Goal: Check status: Check status

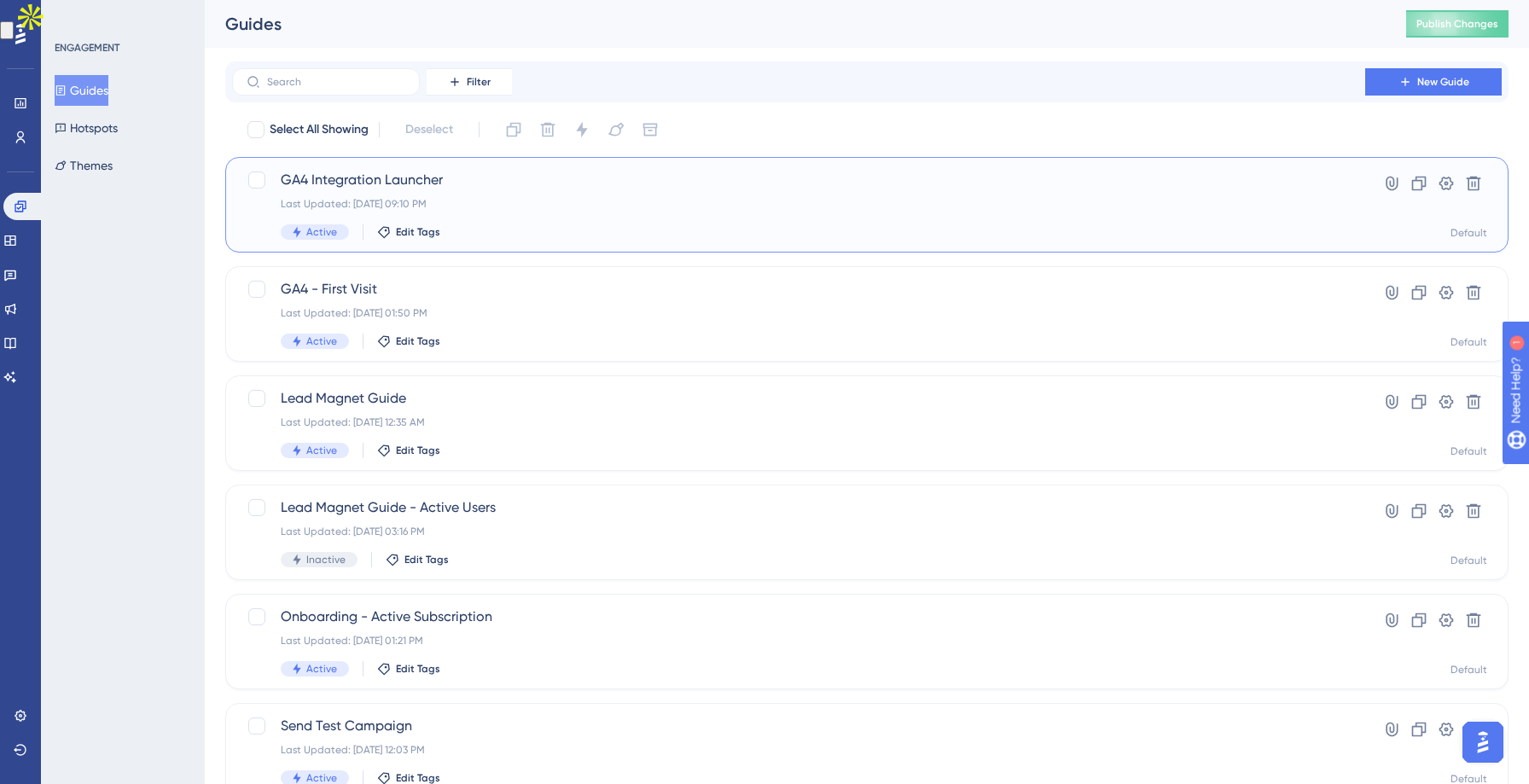
click at [465, 187] on span "GA4 Integration Launcher" at bounding box center [798, 180] width 1036 height 21
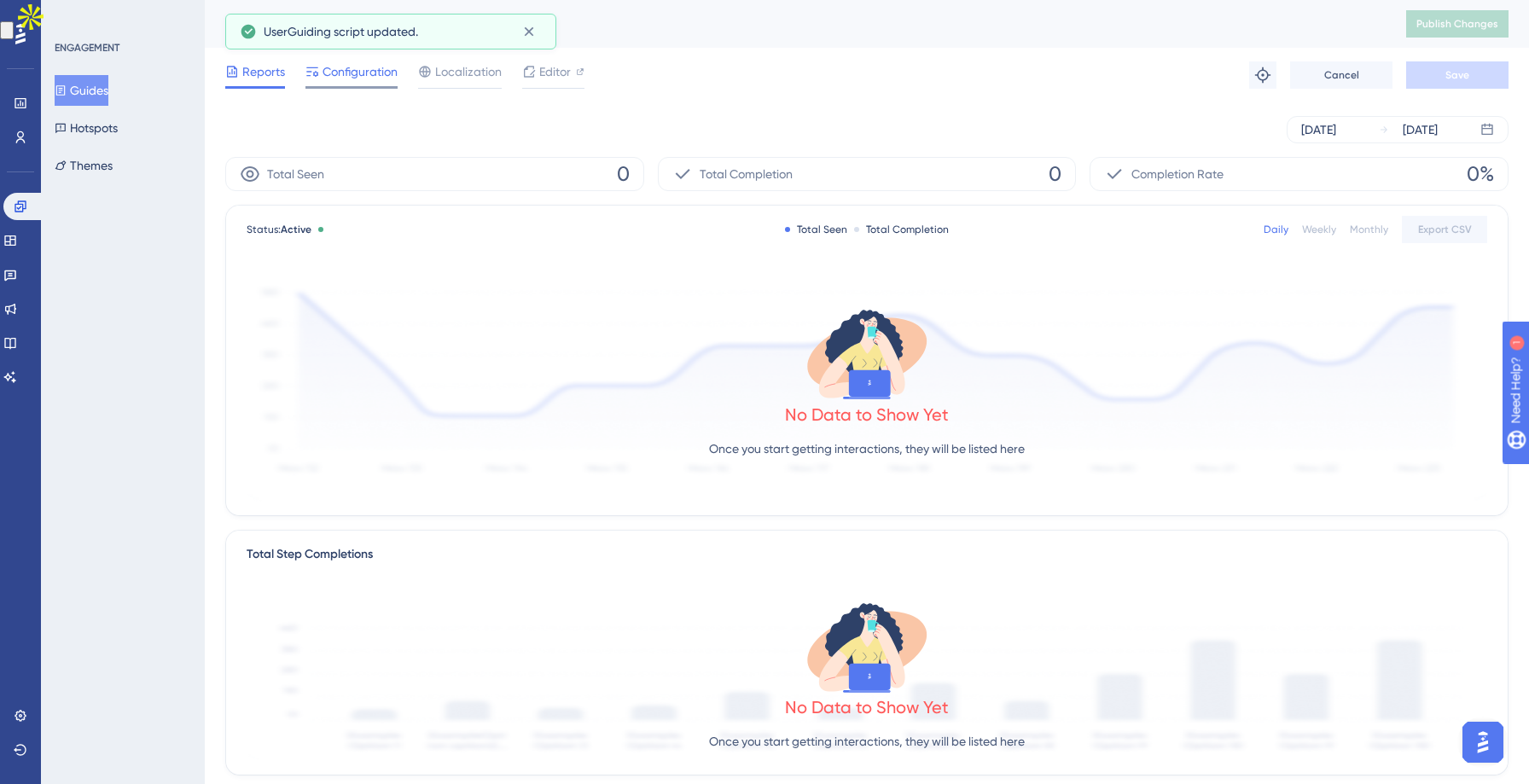
click at [374, 74] on span "Configuration" at bounding box center [360, 72] width 75 height 21
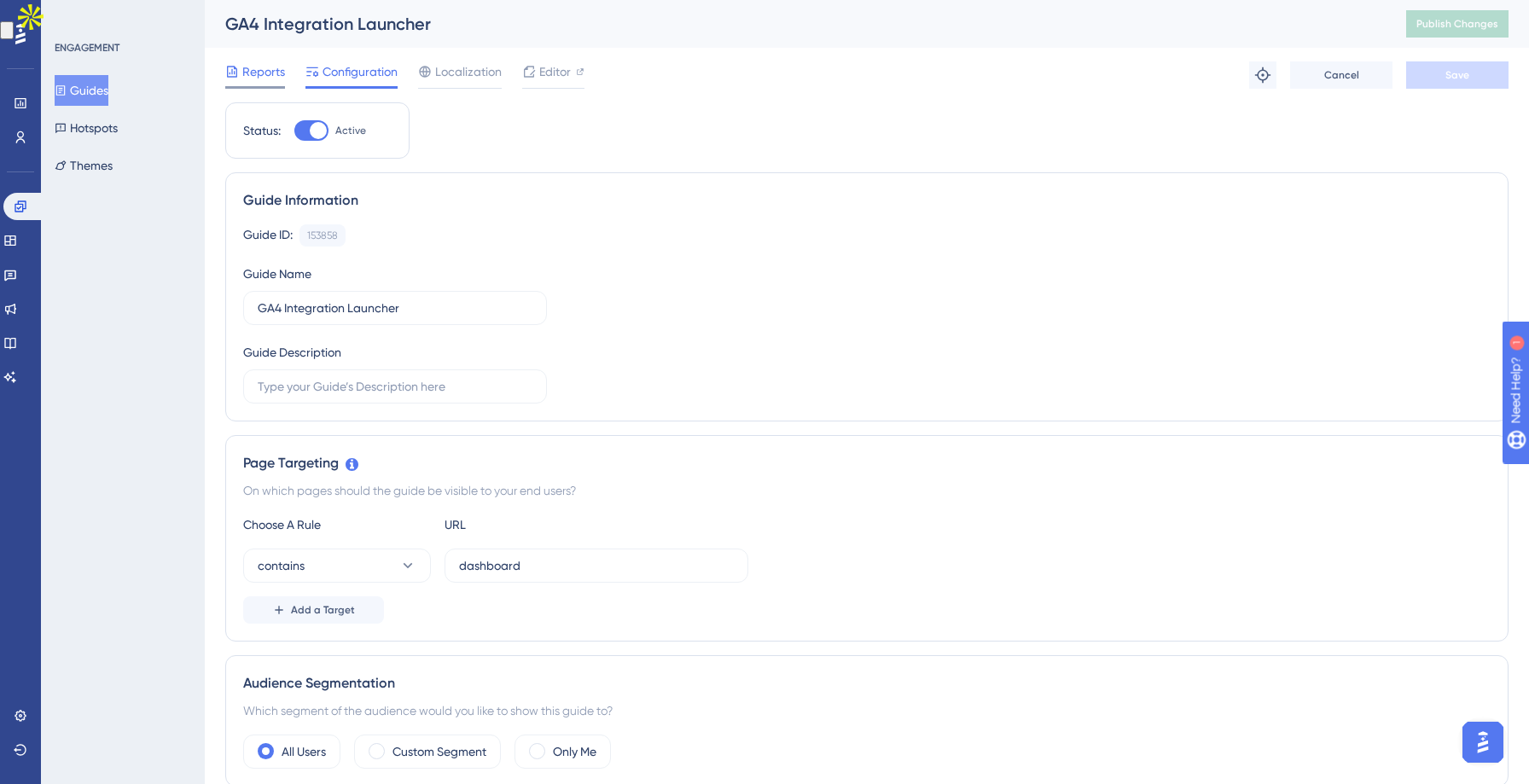
click at [263, 75] on span "Reports" at bounding box center [263, 72] width 43 height 21
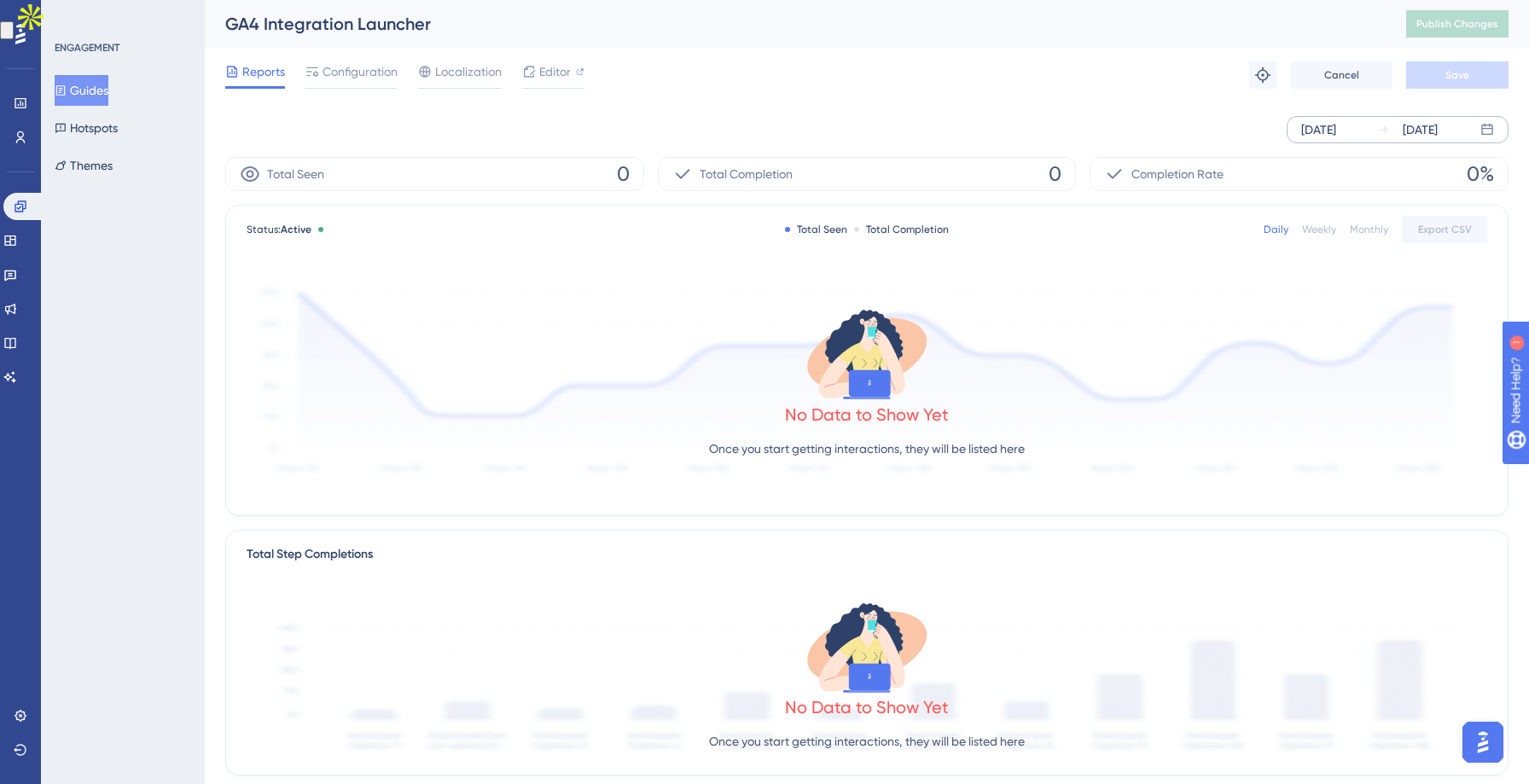
click at [1476, 132] on div "[DATE] [DATE]" at bounding box center [1398, 130] width 222 height 27
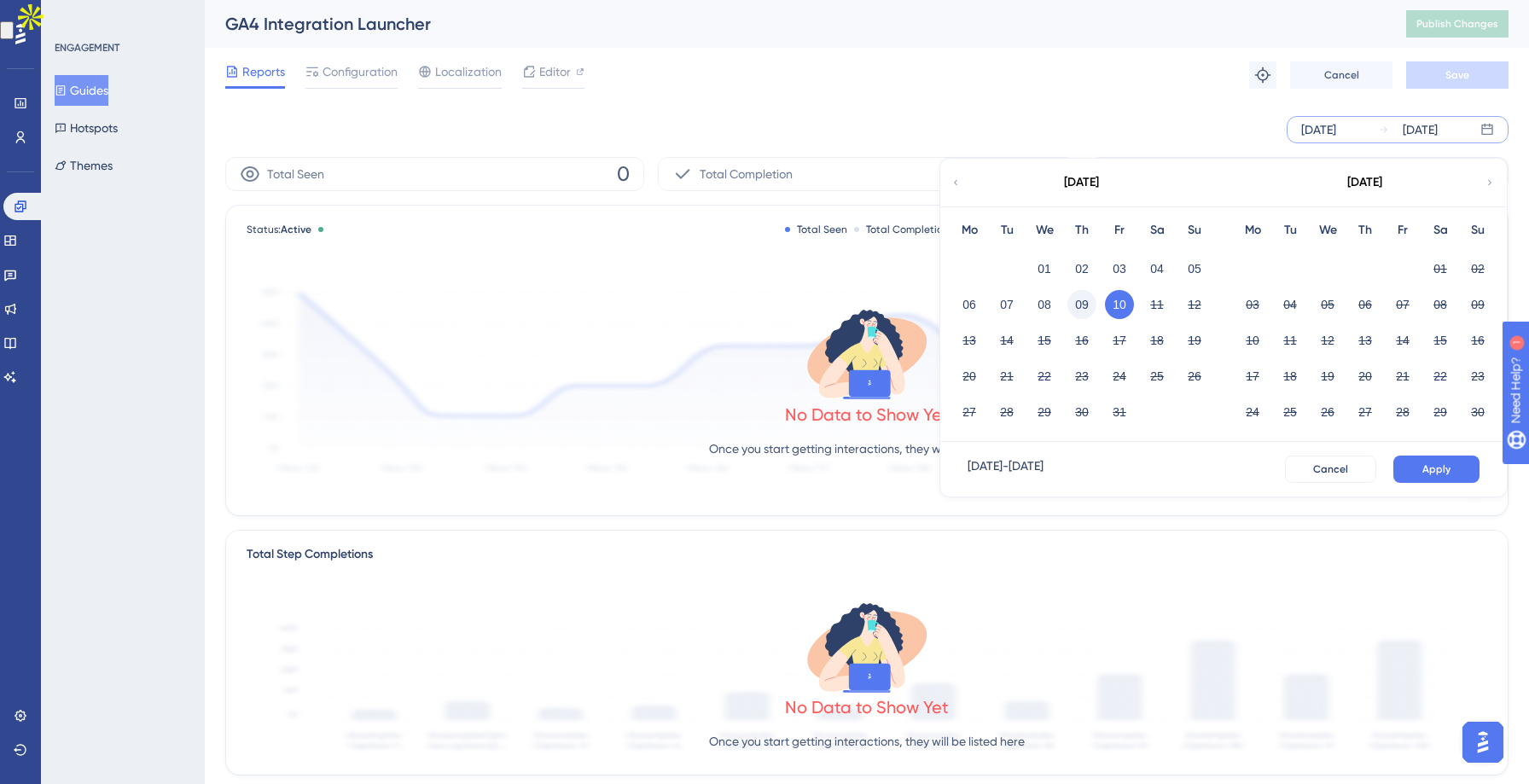
click at [1080, 303] on button "09" at bounding box center [1082, 305] width 29 height 29
click at [1406, 471] on button "Apply" at bounding box center [1436, 469] width 86 height 27
